Goal: Information Seeking & Learning: Check status

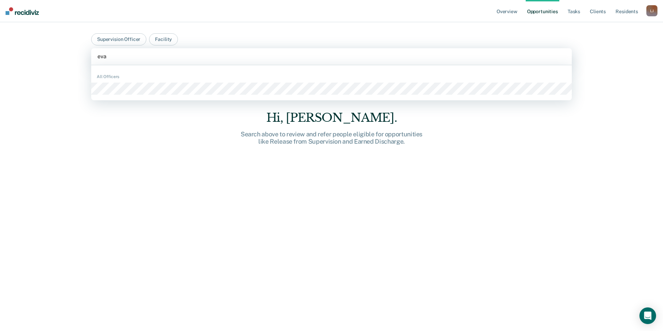
type input "evan"
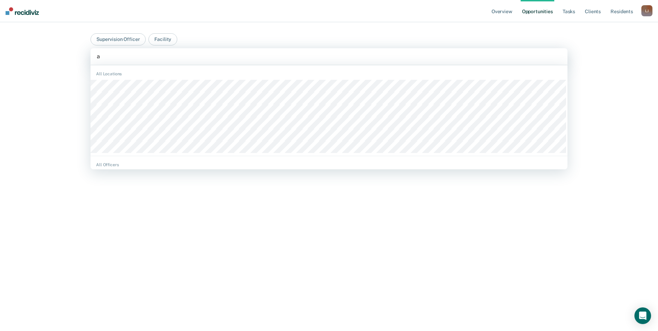
type input "as"
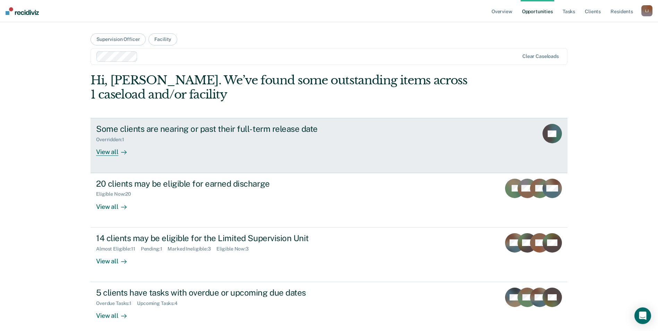
click at [178, 131] on div "Some clients are nearing or past their full-term release date" at bounding box center [217, 129] width 243 height 10
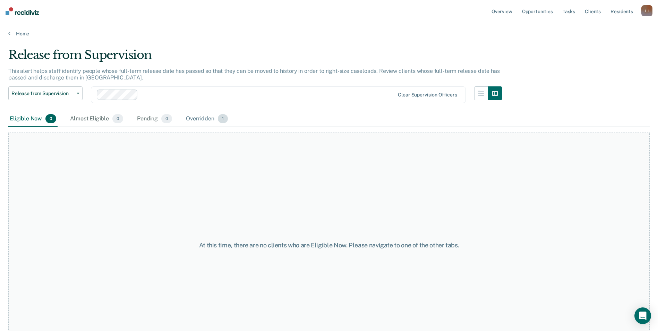
click at [193, 119] on div "Overridden 1" at bounding box center [206, 118] width 45 height 15
